Goal: Understand process/instructions: Learn how to perform a task or action

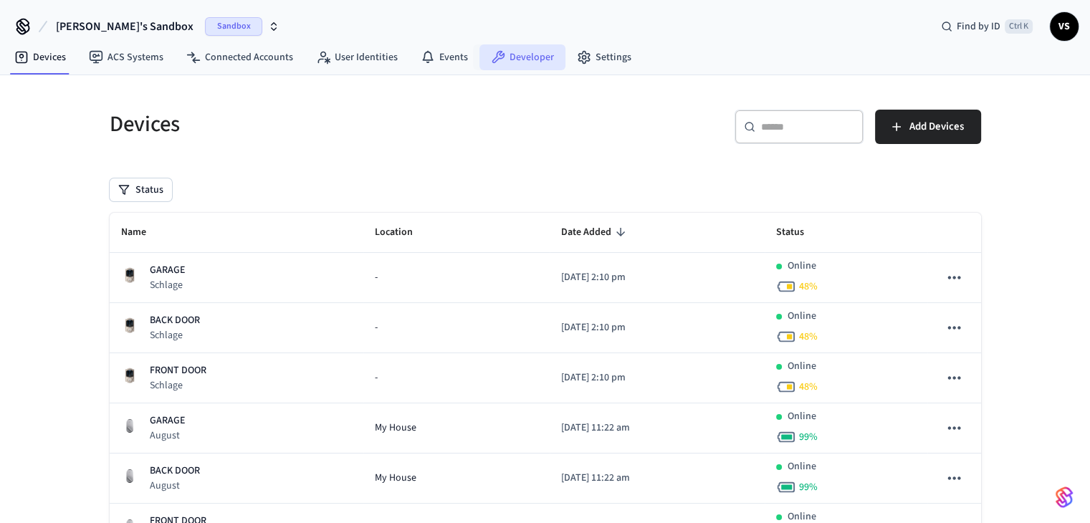
click at [518, 52] on link "Developer" at bounding box center [522, 57] width 86 height 26
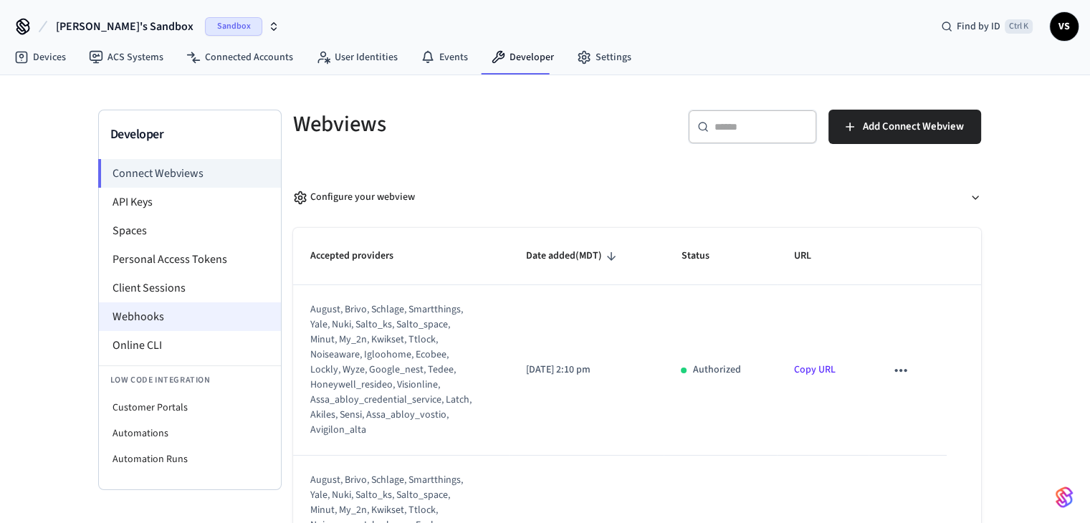
click at [125, 313] on li "Webhooks" at bounding box center [190, 316] width 182 height 29
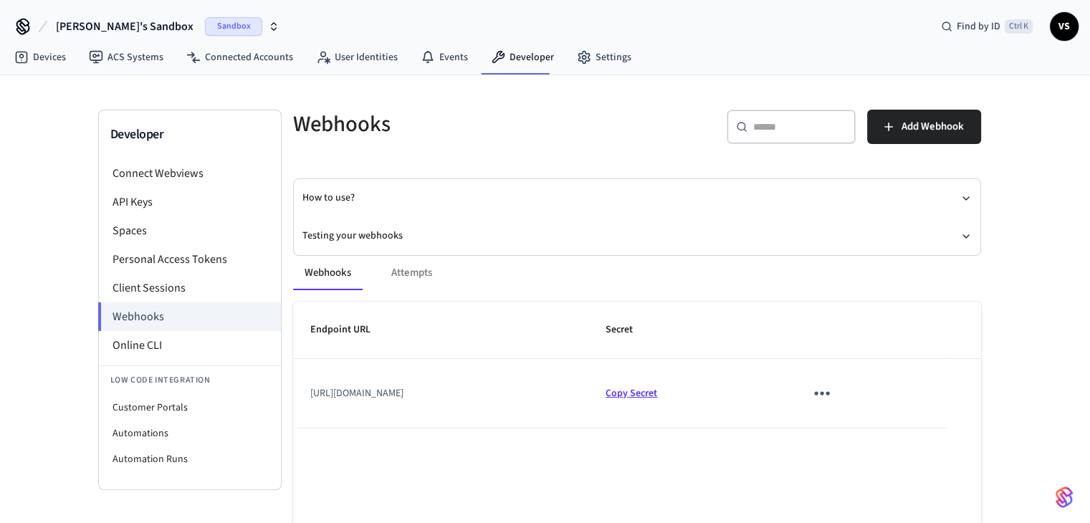
click at [657, 396] on span "Copy Secret" at bounding box center [631, 393] width 52 height 14
click at [416, 273] on div "Webhooks Attempts" at bounding box center [637, 273] width 688 height 34
click at [322, 233] on button "Testing your webhooks" at bounding box center [636, 236] width 669 height 38
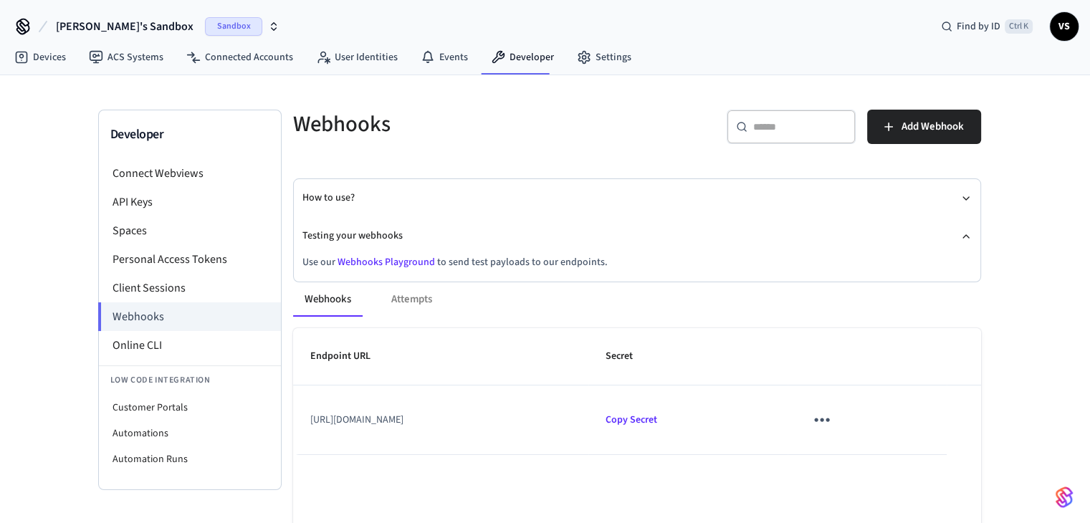
click at [367, 256] on link "Webhooks Playground" at bounding box center [385, 262] width 97 height 14
